Goal: Entertainment & Leisure: Consume media (video, audio)

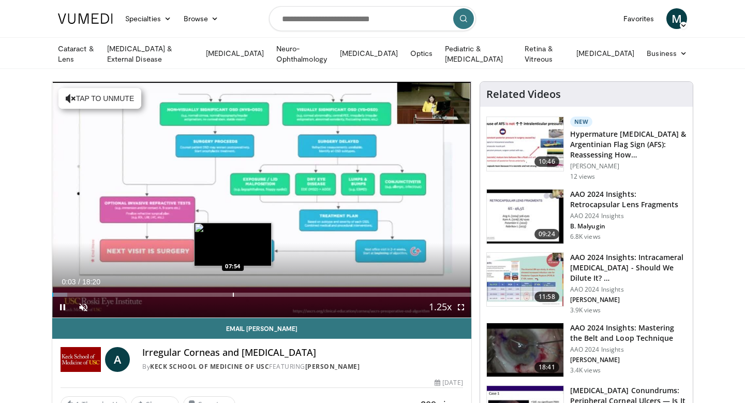
click at [233, 294] on div "Progress Bar" at bounding box center [233, 294] width 1 height 4
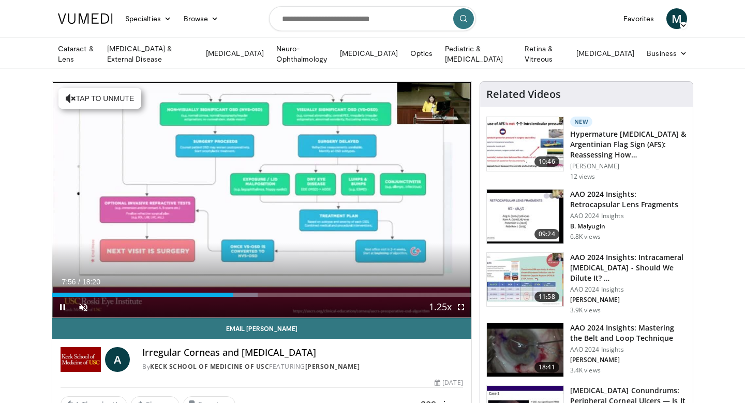
click at [262, 296] on div "Current Time 7:56 / Duration 18:20 Pause Skip Backward Skip Forward Unmute Load…" at bounding box center [261, 306] width 419 height 21
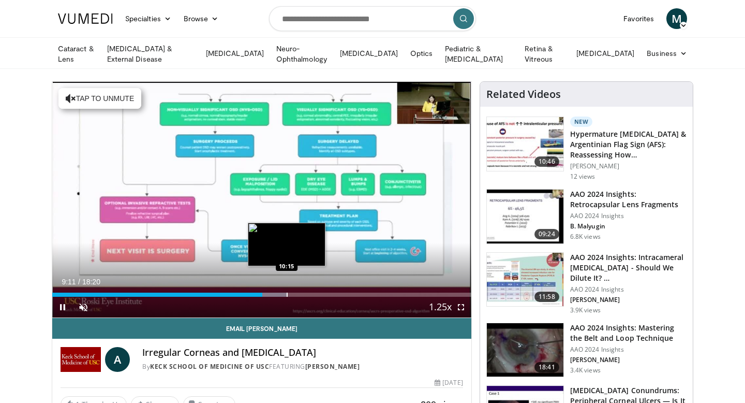
click at [288, 294] on div "Progress Bar" at bounding box center [287, 294] width 1 height 4
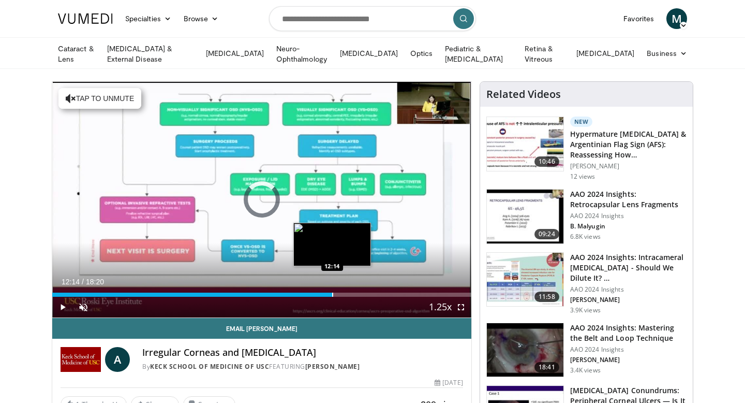
click at [332, 292] on div "Progress Bar" at bounding box center [332, 294] width 1 height 4
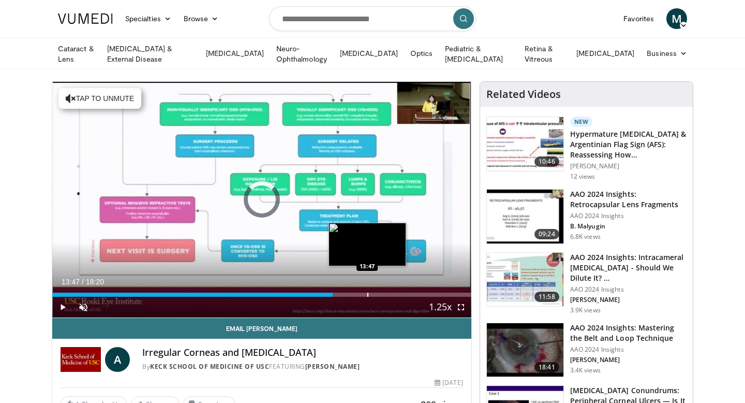
click at [367, 293] on div "Progress Bar" at bounding box center [367, 294] width 1 height 4
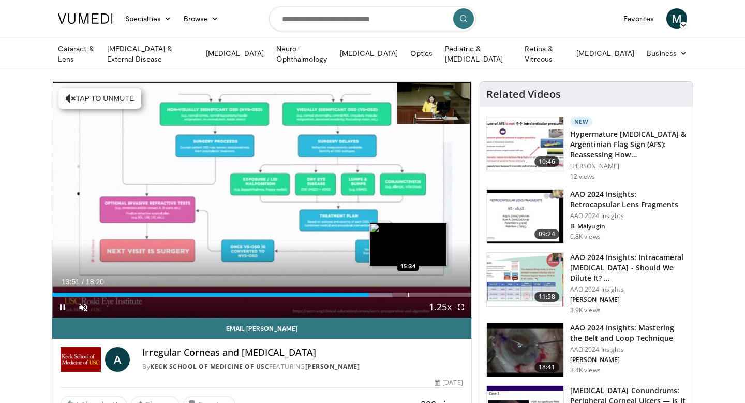
click at [408, 292] on div "Progress Bar" at bounding box center [408, 294] width 1 height 4
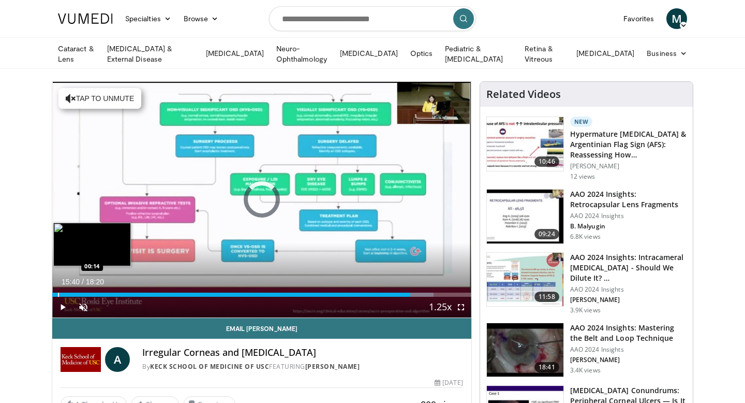
click at [58, 293] on div "Progress Bar" at bounding box center [58, 294] width 1 height 4
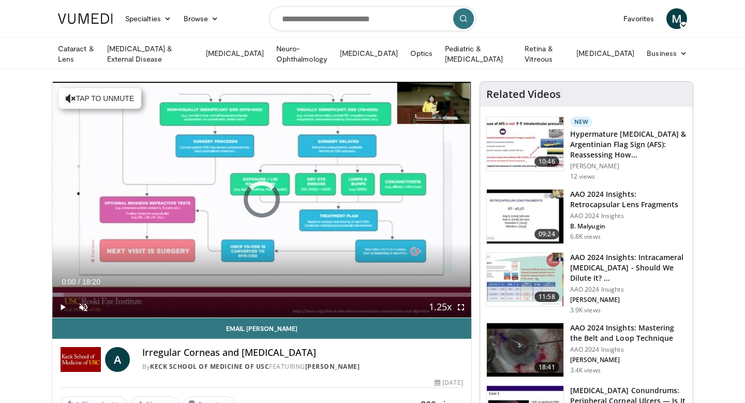
drag, startPoint x: 58, startPoint y: 293, endPoint x: 47, endPoint y: 293, distance: 11.4
